Goal: Task Accomplishment & Management: Use online tool/utility

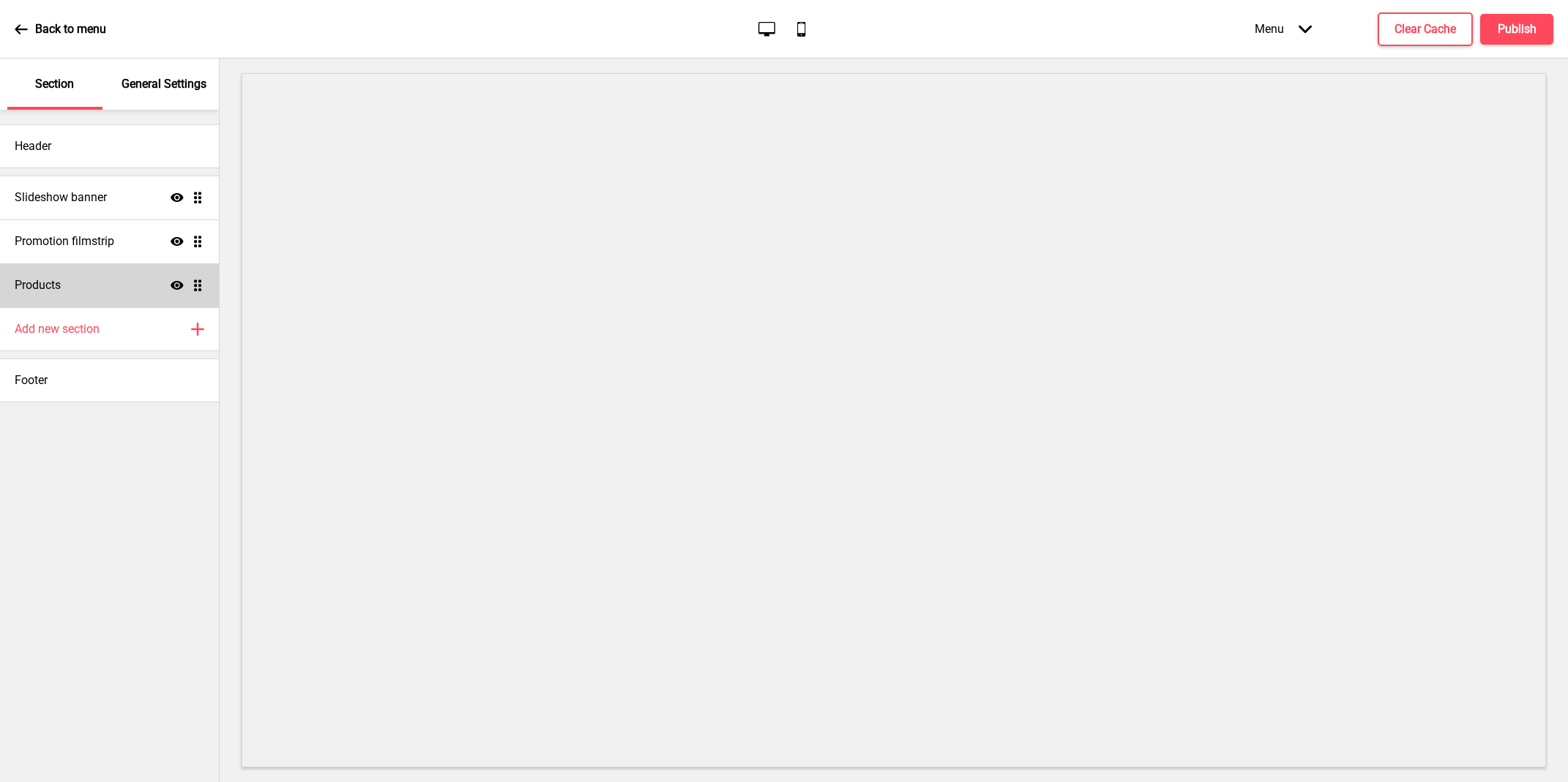
click at [125, 290] on div "Products Show Drag" at bounding box center [109, 286] width 219 height 44
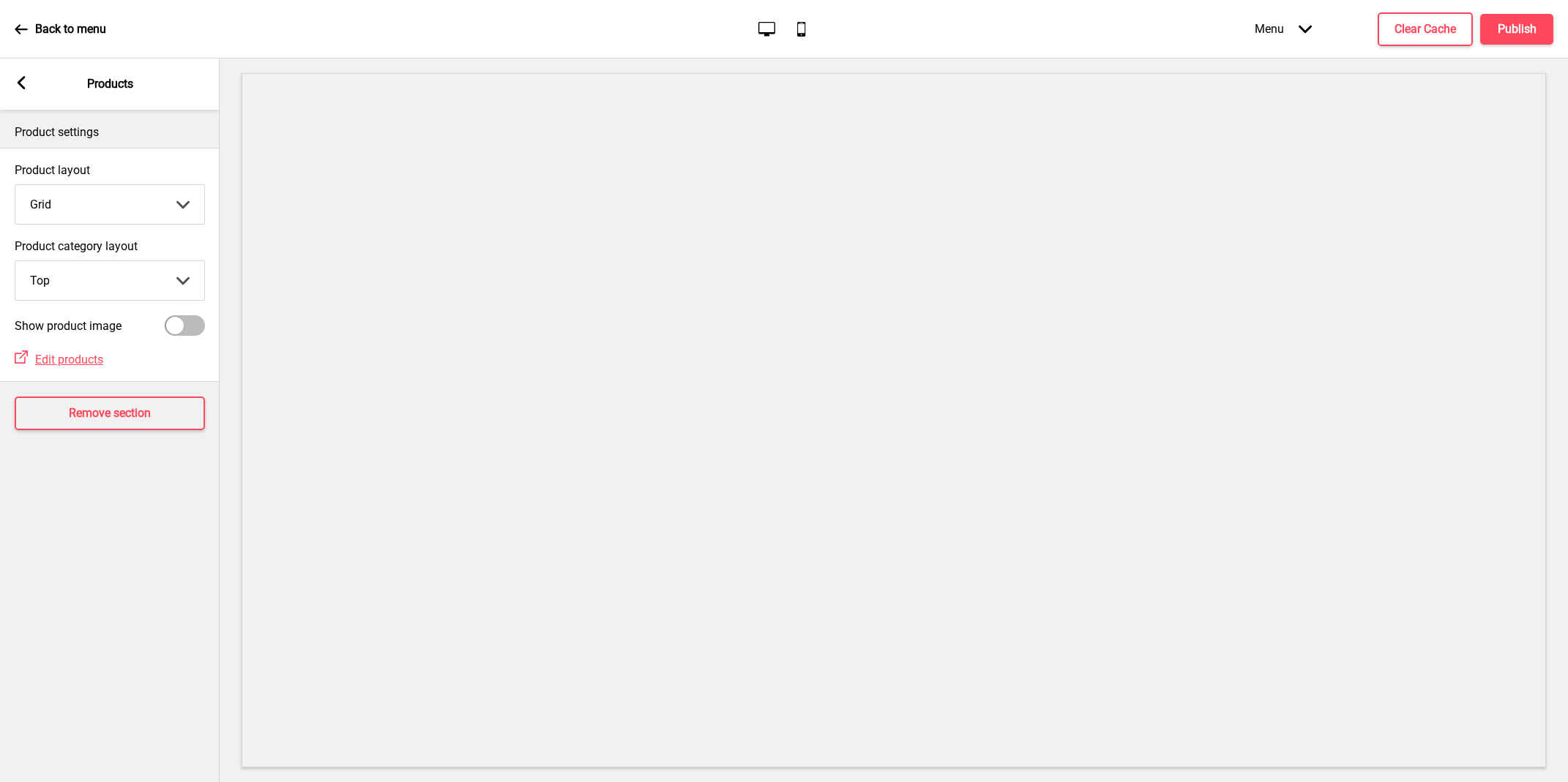
click at [172, 329] on div at bounding box center [174, 326] width 18 height 18
checkbox input "true"
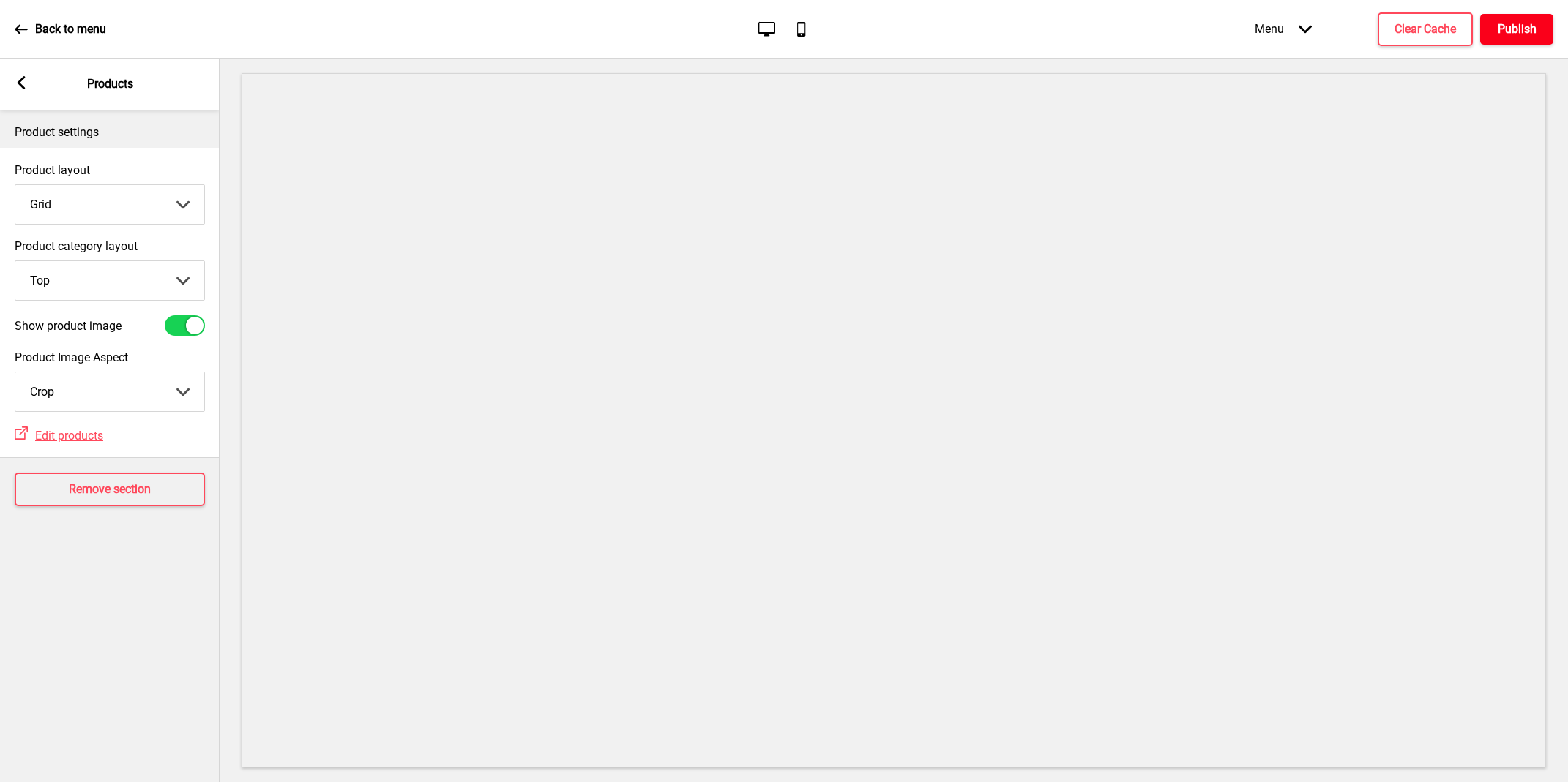
click at [1512, 33] on h4 "Publish" at bounding box center [1516, 29] width 39 height 16
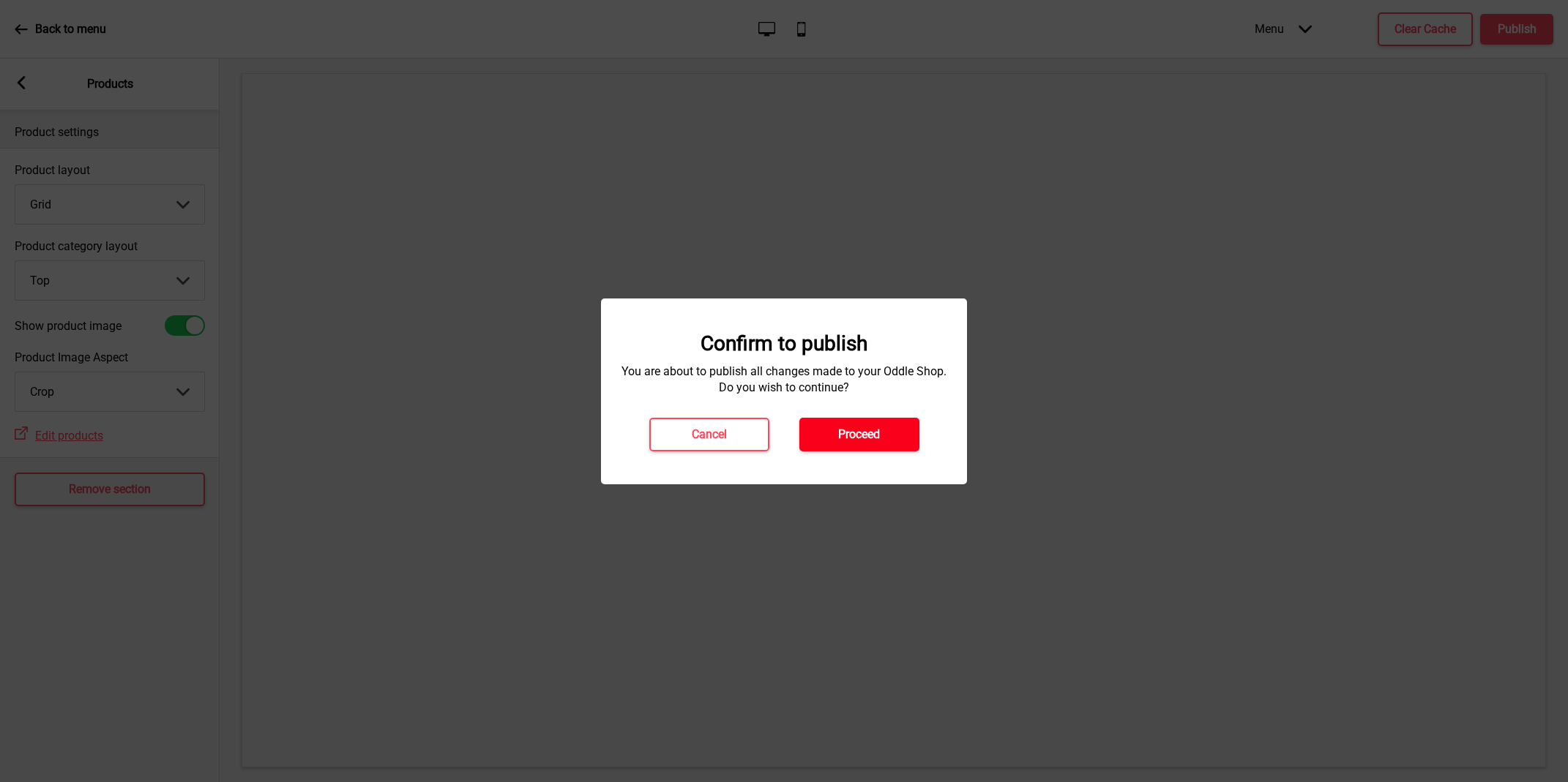
click at [839, 434] on h4 "Proceed" at bounding box center [858, 434] width 42 height 16
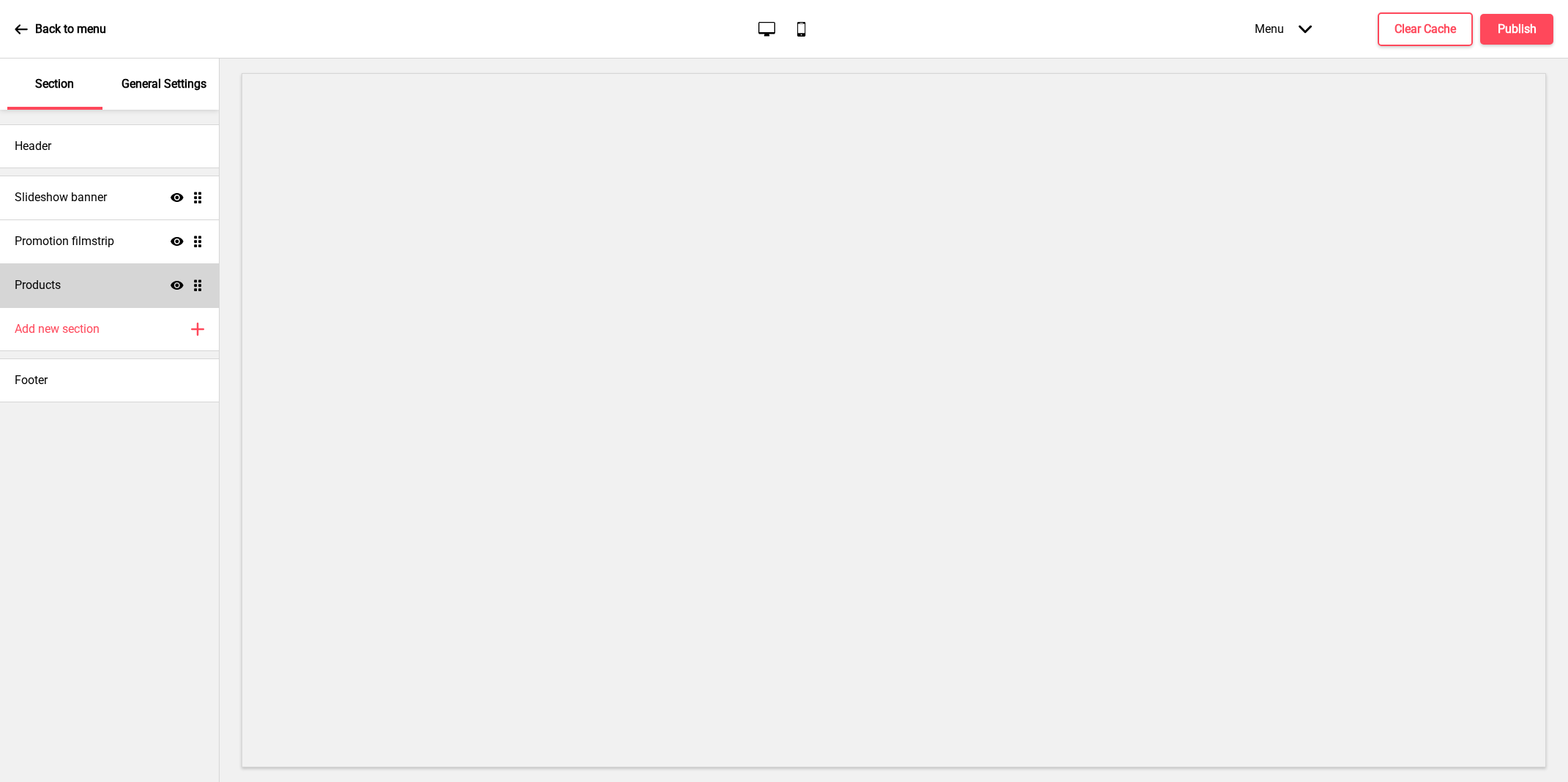
click at [123, 296] on div "Products Show Drag" at bounding box center [109, 286] width 219 height 44
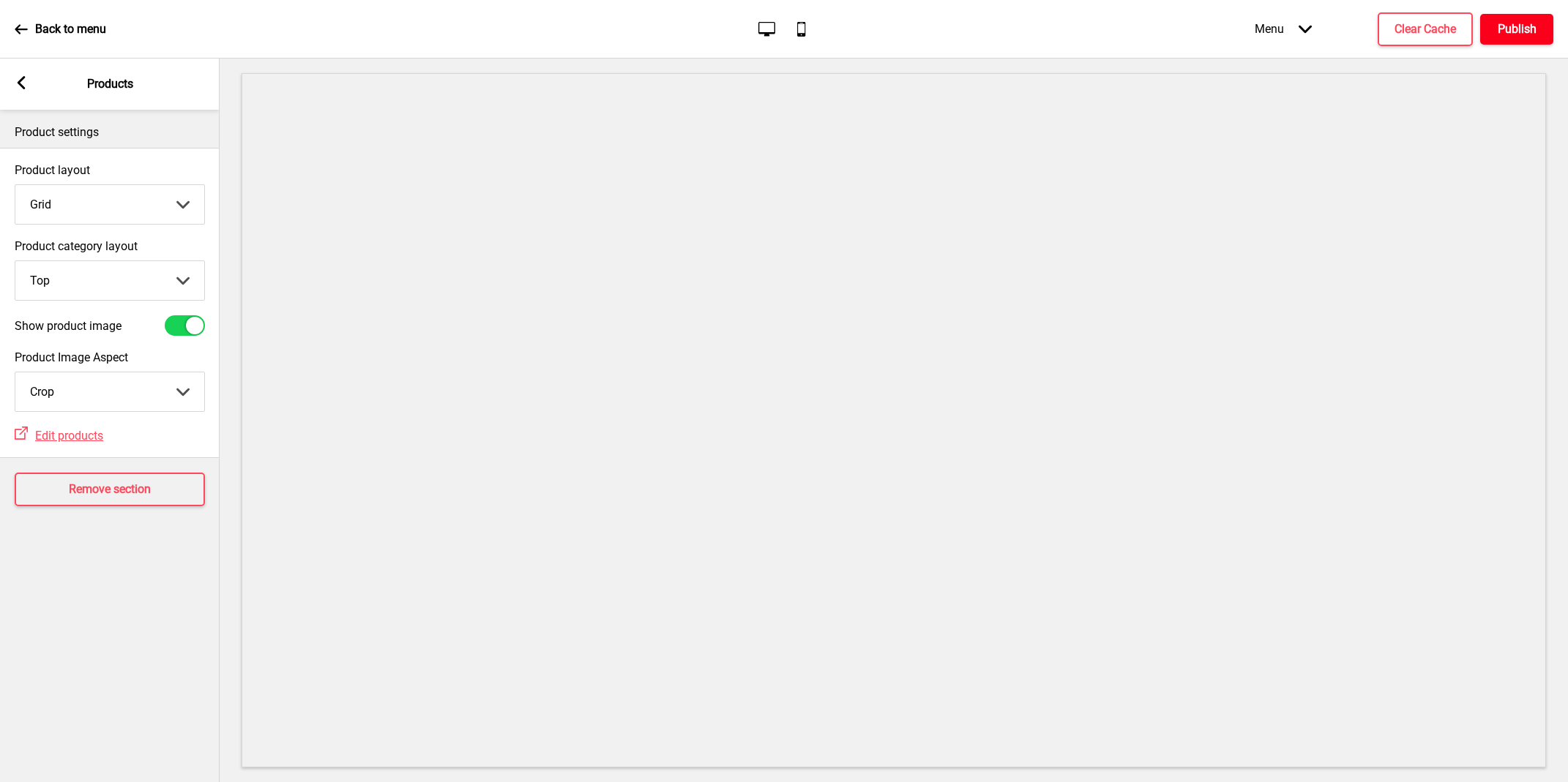
click at [1515, 25] on h4 "Publish" at bounding box center [1516, 29] width 39 height 16
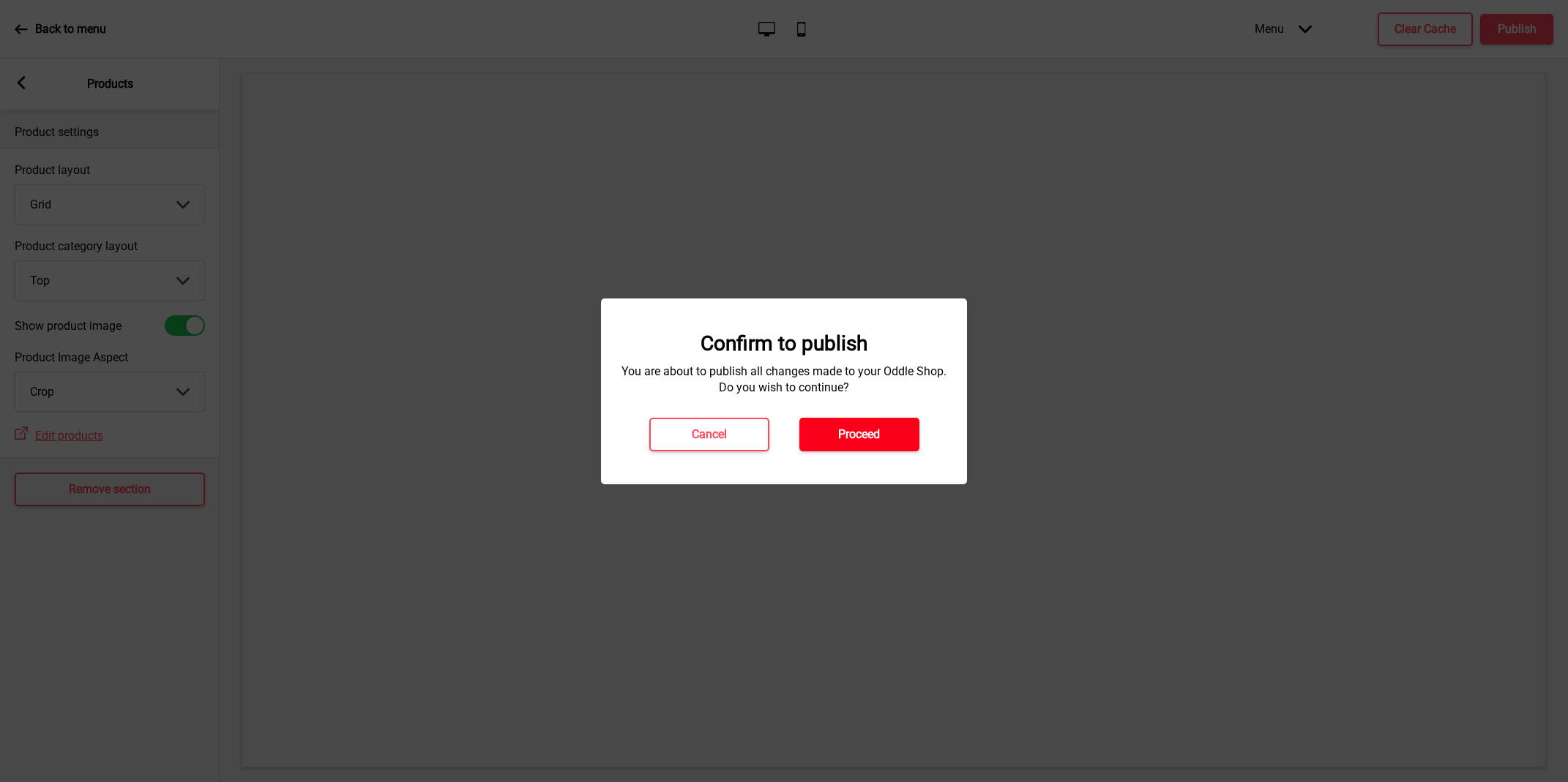
click at [882, 424] on button "Proceed" at bounding box center [859, 434] width 120 height 33
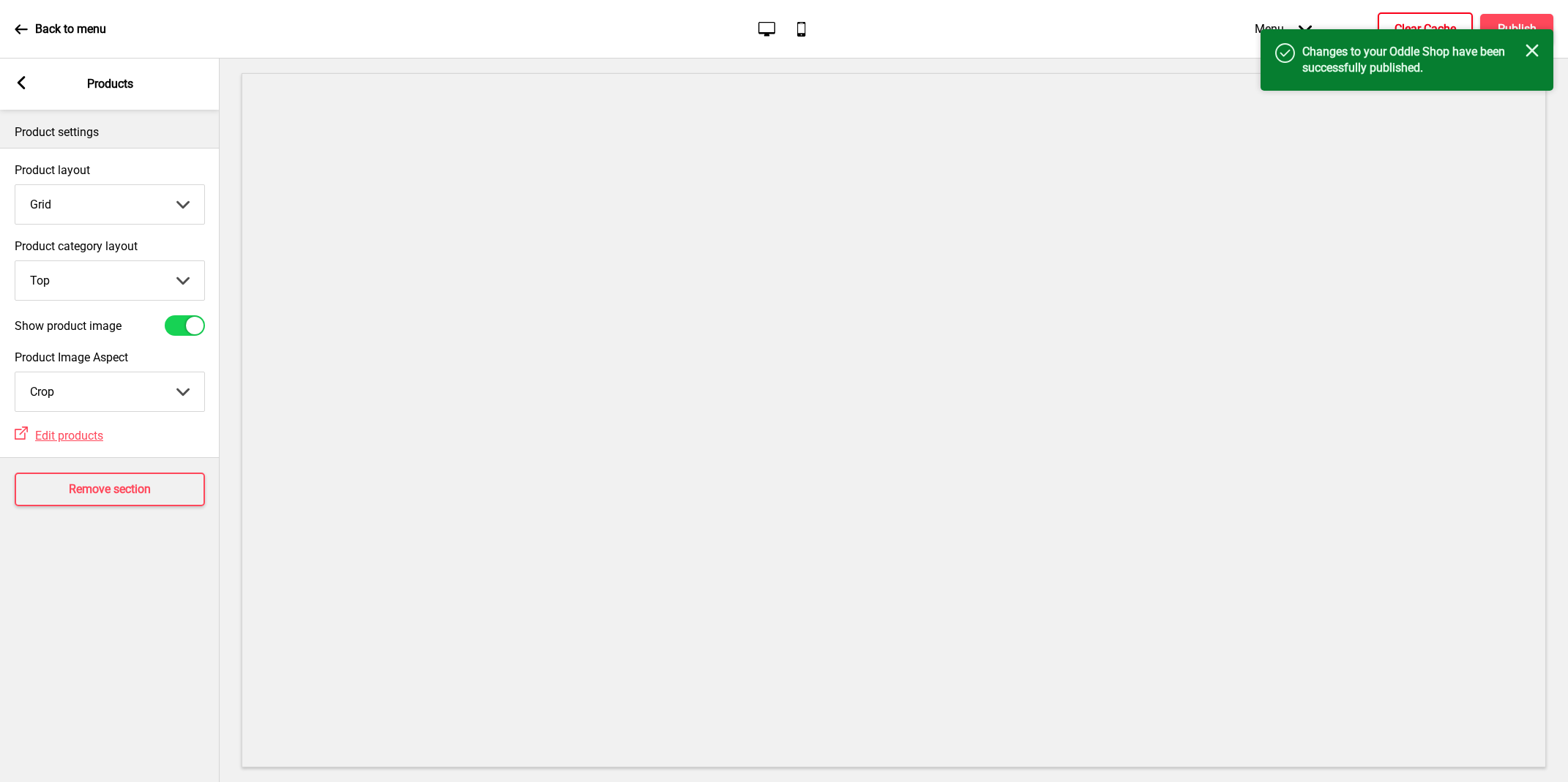
click at [1414, 26] on h4 "Clear Cache" at bounding box center [1424, 29] width 62 height 16
